Goal: Task Accomplishment & Management: Manage account settings

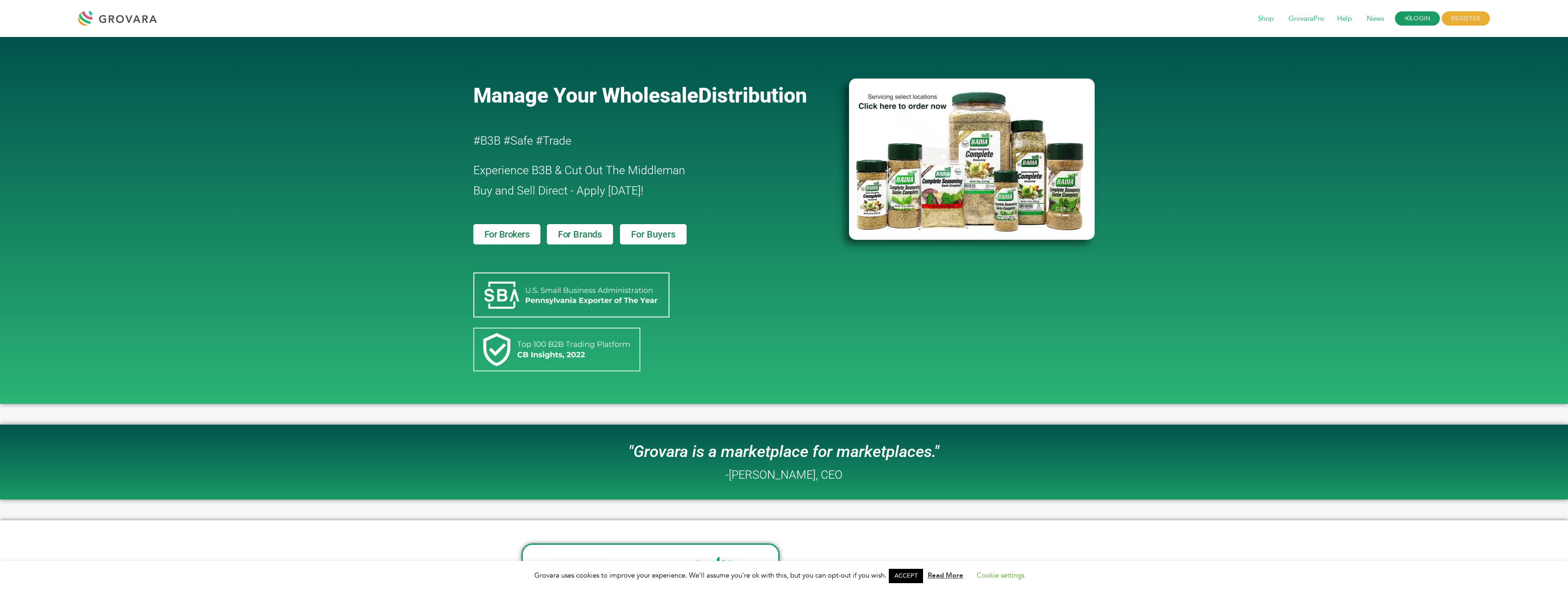
click at [1422, 19] on link "LOGIN" at bounding box center [1417, 19] width 45 height 15
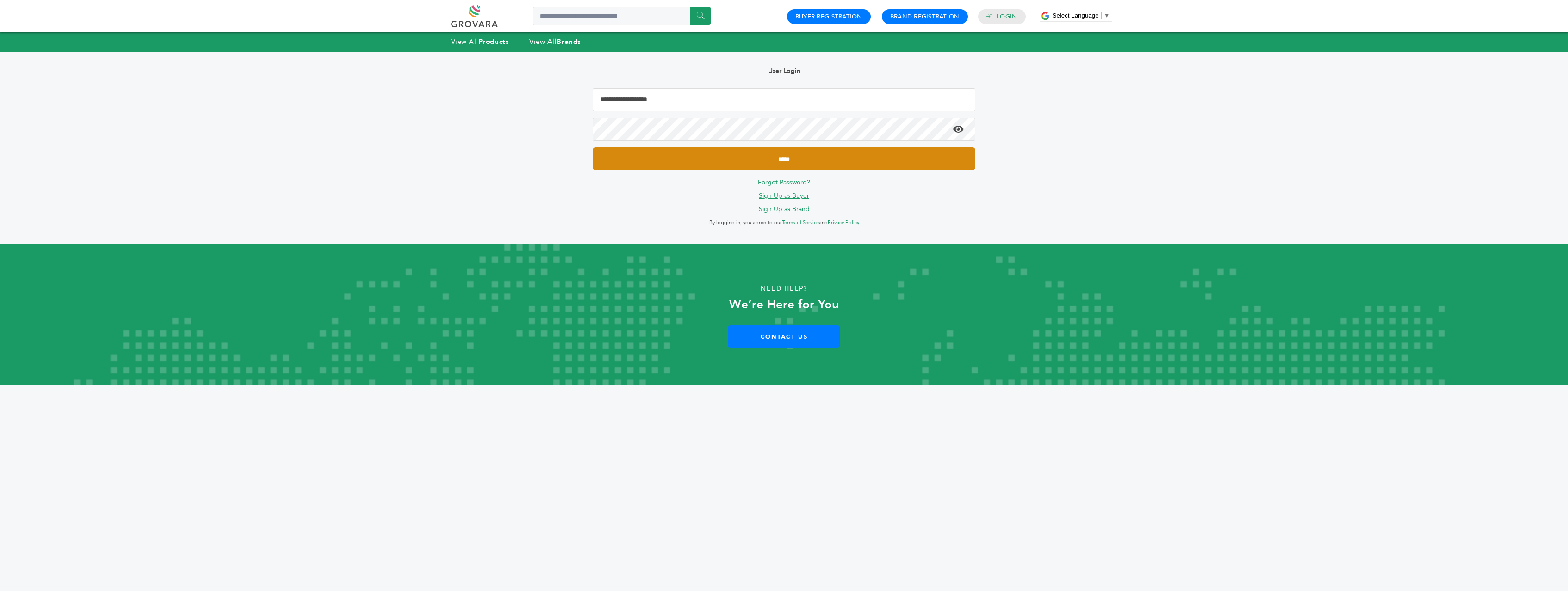
click at [781, 151] on input "*****" at bounding box center [784, 158] width 382 height 23
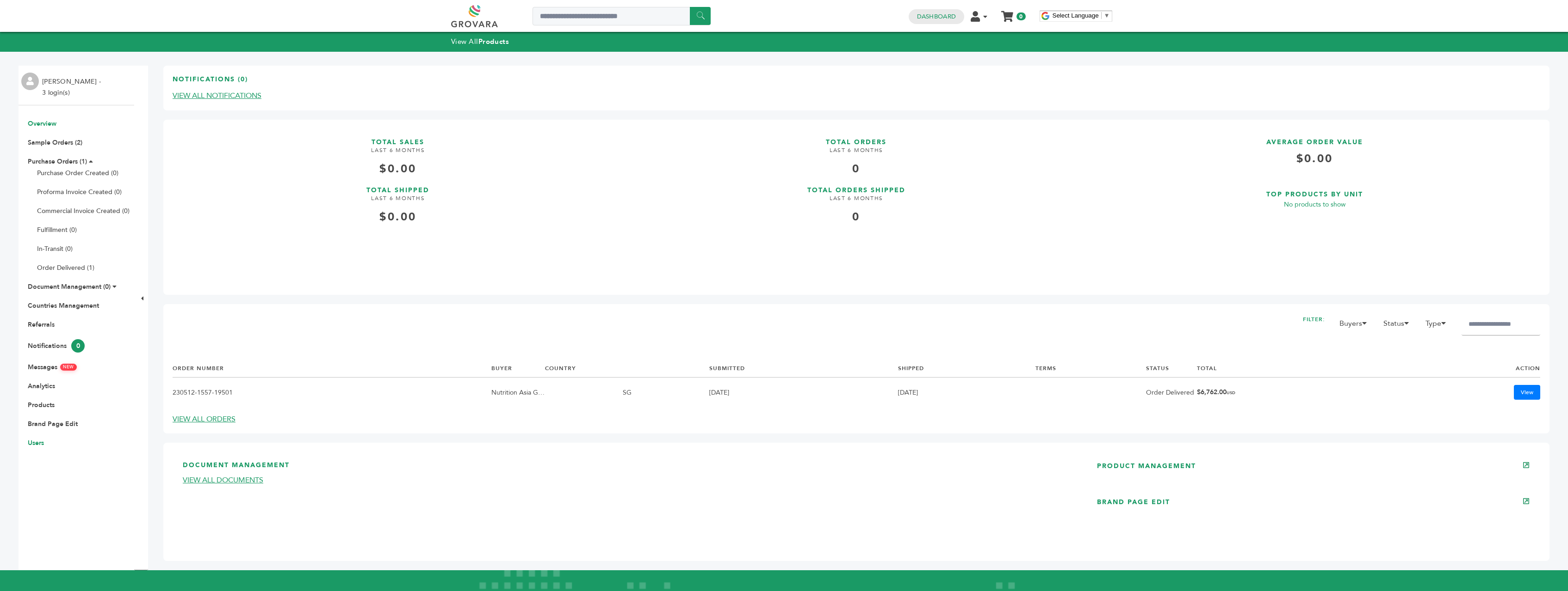
click at [29, 445] on link "Users" at bounding box center [35, 443] width 16 height 9
